Goal: Transaction & Acquisition: Purchase product/service

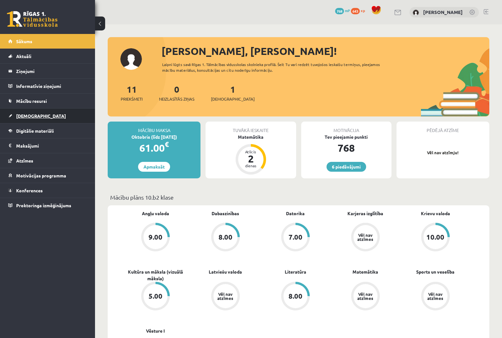
click at [35, 117] on span "[DEMOGRAPHIC_DATA]" at bounding box center [41, 116] width 50 height 6
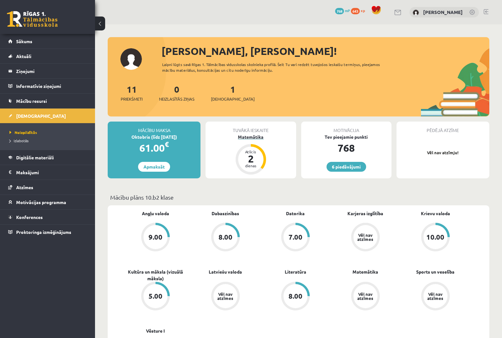
click at [259, 152] on div "Atlicis" at bounding box center [251, 152] width 19 height 4
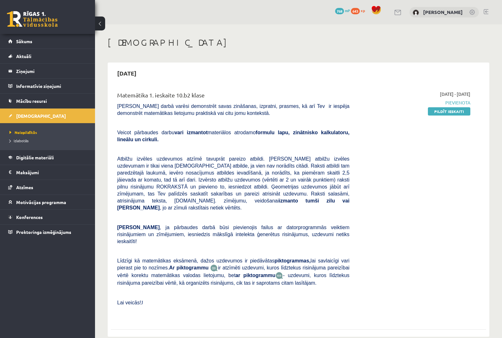
click at [56, 28] on div "0 Dāvanas 768 mP 643 xp" at bounding box center [47, 17] width 95 height 34
click at [55, 20] on link at bounding box center [32, 19] width 51 height 16
click at [39, 14] on link at bounding box center [32, 19] width 51 height 16
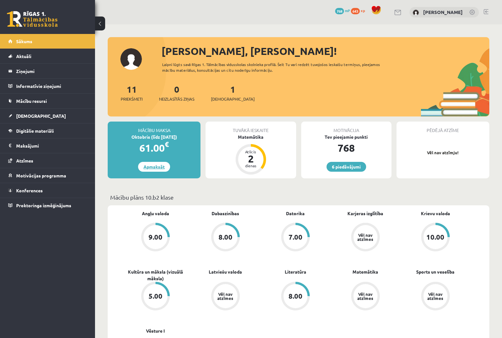
click at [159, 170] on link "Apmaksāt" at bounding box center [154, 167] width 32 height 10
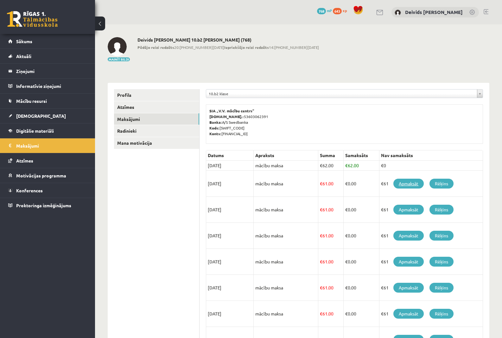
click at [404, 181] on link "Apmaksāt" at bounding box center [409, 183] width 30 height 10
click at [405, 181] on link "Apmaksāt" at bounding box center [409, 183] width 30 height 10
click at [221, 119] on p "SIA „V.V. mācību centrs” Reģ.nr.: 53603062391 Banka: A/S Swedbanka Kods: HABALV…" at bounding box center [345, 122] width 270 height 29
drag, startPoint x: 210, startPoint y: 108, endPoint x: 294, endPoint y: 130, distance: 86.7
click at [288, 131] on div "SIA „V.V. mācību centrs” Reģ.nr.: 53603062391 Banka: A/S Swedbanka Kods: HABALV…" at bounding box center [344, 123] width 277 height 39
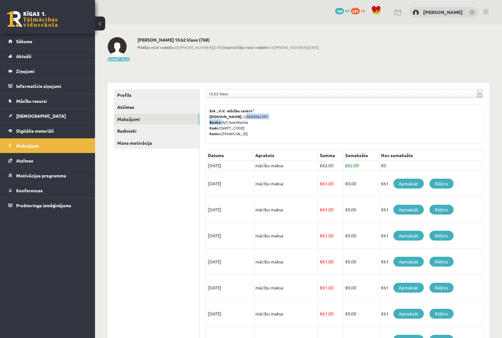
click at [305, 113] on p "SIA „V.V. mācību centrs” Reģ.nr.: 53603062391 Banka: A/S Swedbanka Kods: HABALV…" at bounding box center [345, 122] width 270 height 29
click at [408, 181] on link "Apmaksāt" at bounding box center [409, 183] width 30 height 10
